Goal: Task Accomplishment & Management: Manage account settings

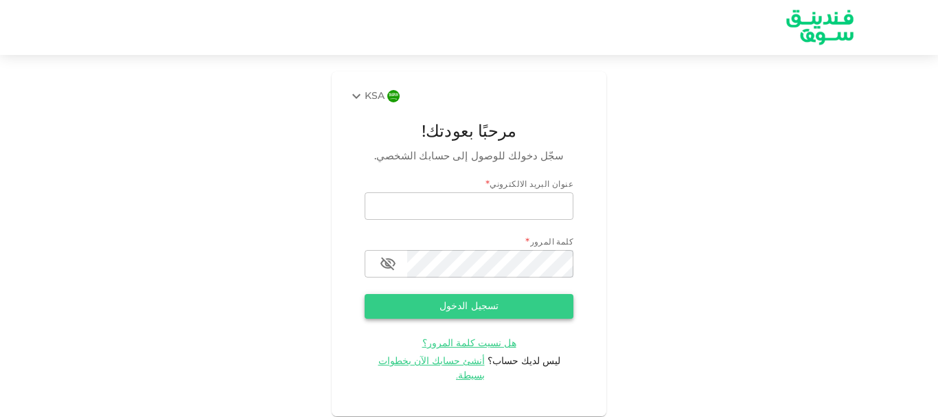
type input "[EMAIL_ADDRESS][DOMAIN_NAME]"
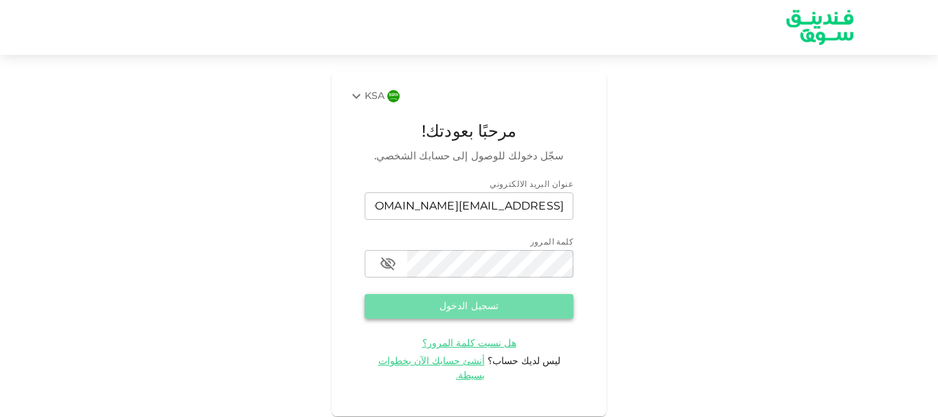
click at [465, 305] on button "تسجيل الدخول" at bounding box center [469, 306] width 209 height 25
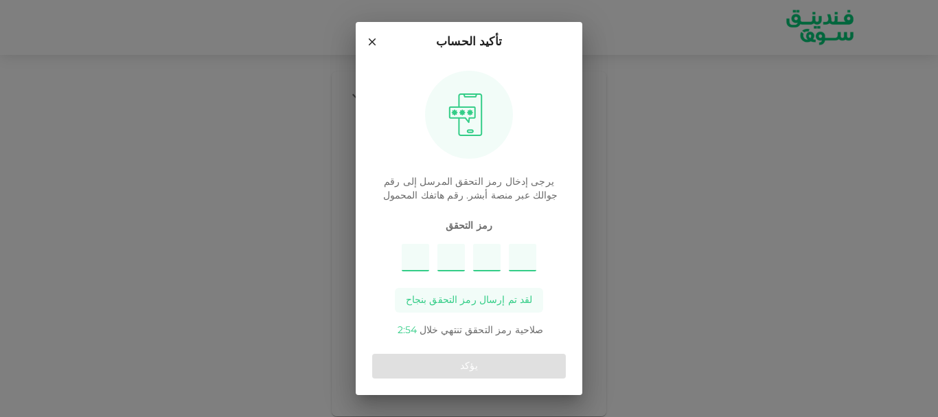
type input "9"
type input "4"
type input "7"
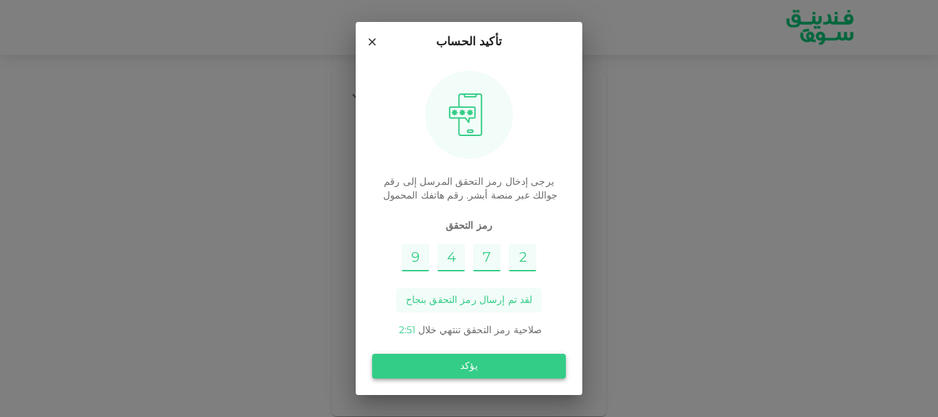
type input "2"
click at [457, 367] on button "يؤكد" at bounding box center [469, 366] width 194 height 25
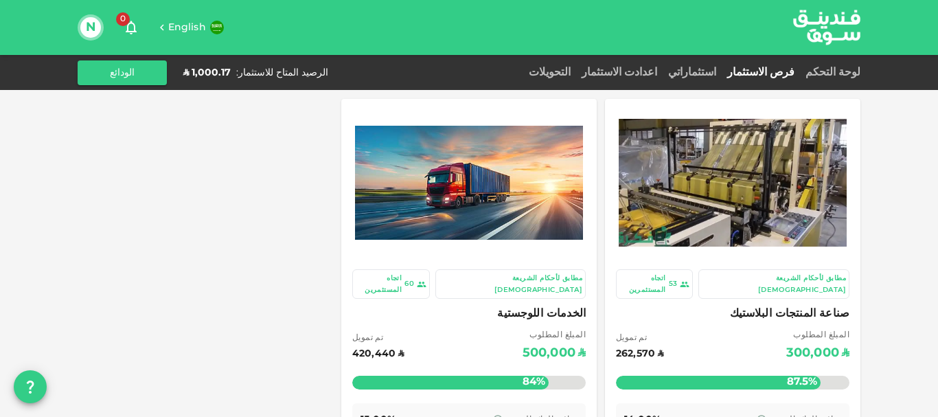
click at [792, 73] on link "فرص الاستثمار" at bounding box center [761, 72] width 78 height 10
click at [722, 68] on div "استثماراتي" at bounding box center [691, 73] width 59 height 16
click at [722, 70] on link "استثماراتي" at bounding box center [691, 72] width 59 height 10
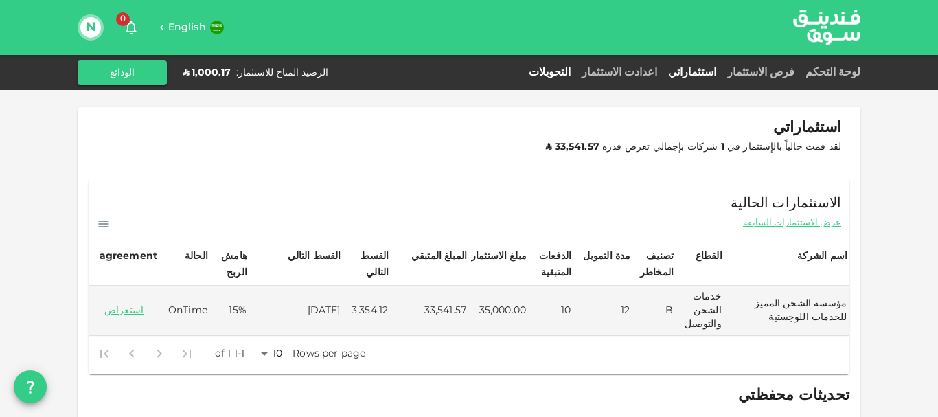
click at [576, 69] on link "التحويلات" at bounding box center [549, 72] width 53 height 10
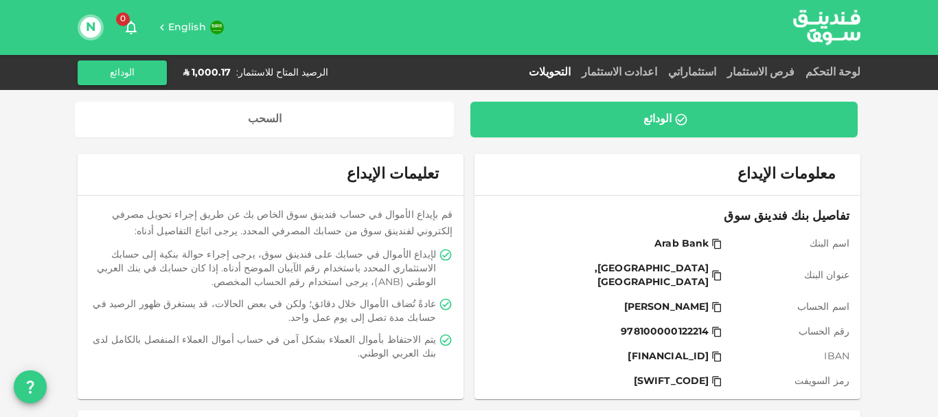
drag, startPoint x: 278, startPoint y: 112, endPoint x: 316, endPoint y: 150, distance: 53.9
click at [314, 155] on div "تعليمات الإيداع" at bounding box center [271, 174] width 386 height 41
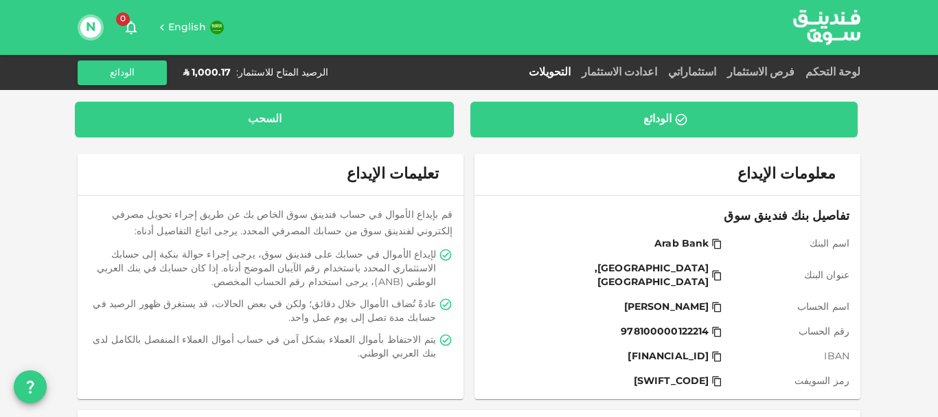
click at [301, 123] on div "السحب" at bounding box center [264, 120] width 357 height 14
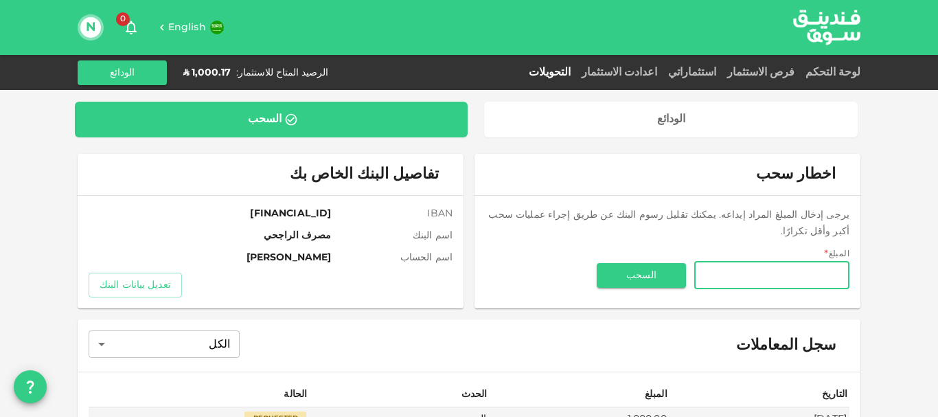
click at [713, 262] on input "المبلغ" at bounding box center [771, 275] width 155 height 27
type input "1,000"
click at [644, 263] on button "السحب" at bounding box center [641, 275] width 89 height 25
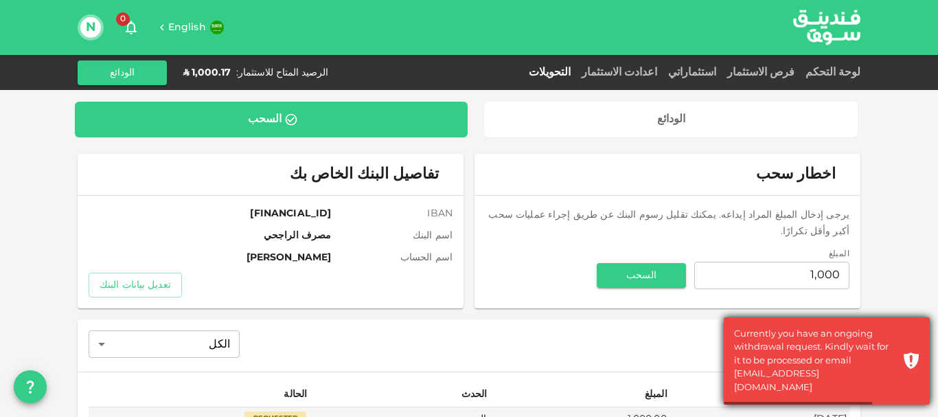
click at [794, 341] on div "Currently you have an ongoing withdrawal request. Kindly wait for it to be proc…" at bounding box center [814, 360] width 161 height 67
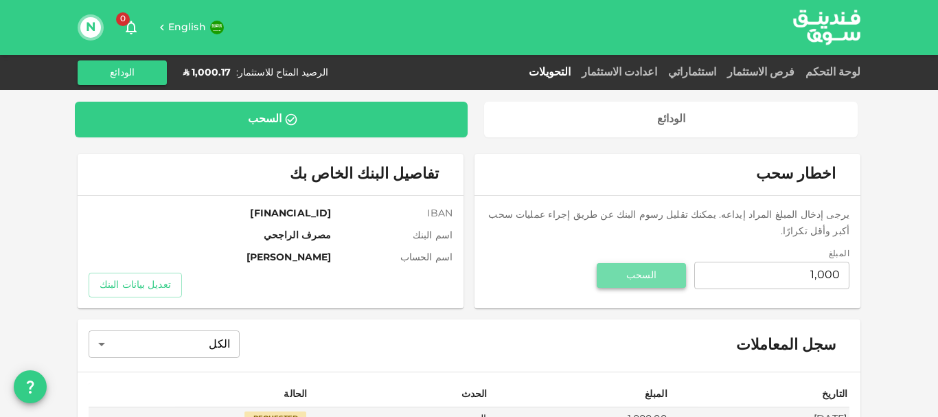
click at [614, 263] on button "السحب" at bounding box center [641, 275] width 89 height 25
click at [847, 69] on link "لوحة التحكم" at bounding box center [830, 72] width 60 height 10
